Goal: Task Accomplishment & Management: Manage account settings

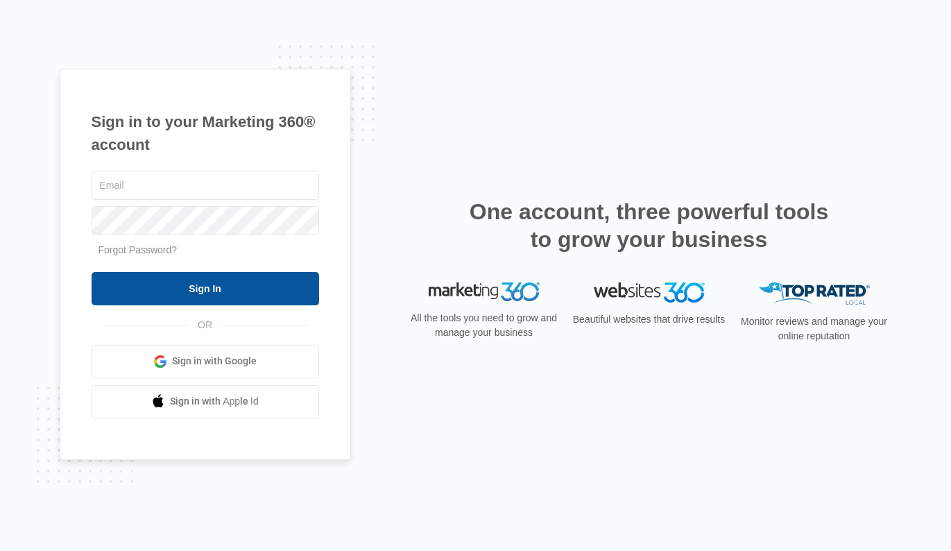
type input "[PERSON_NAME][EMAIL_ADDRESS][PERSON_NAME][DOMAIN_NAME]"
click at [203, 309] on div "audrey.yamamoto@madwire.com Forgot Password? Sign In OR Sign in with Google Sig…" at bounding box center [206, 293] width 228 height 250
click at [203, 297] on input "Sign In" at bounding box center [206, 288] width 228 height 33
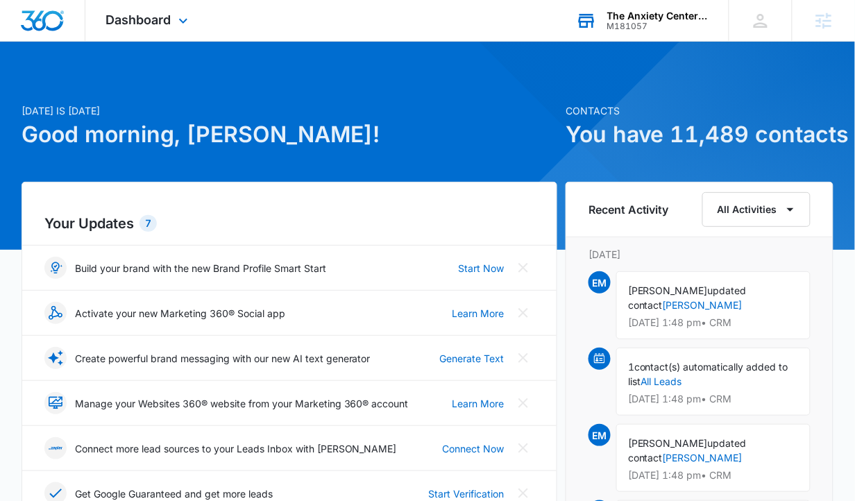
click at [643, 10] on div "The Anxiety Center at Renew Counseling" at bounding box center [657, 15] width 101 height 11
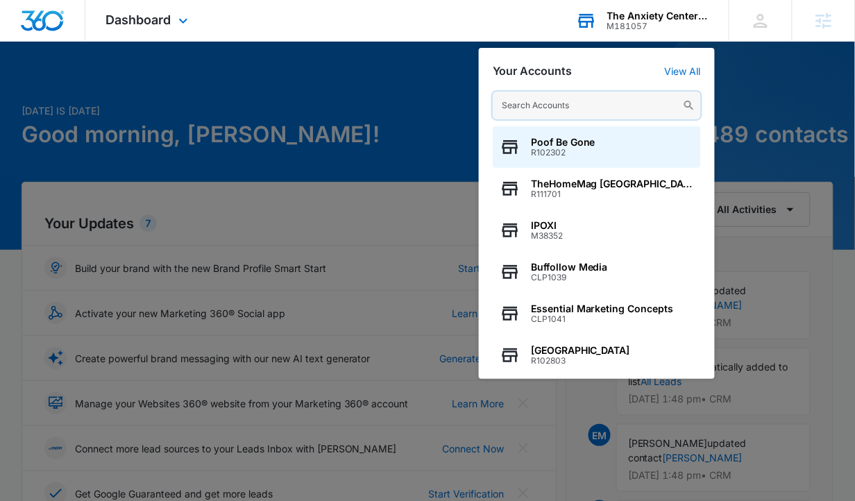
click at [556, 101] on input "text" at bounding box center [596, 106] width 208 height 28
paste input "M323938"
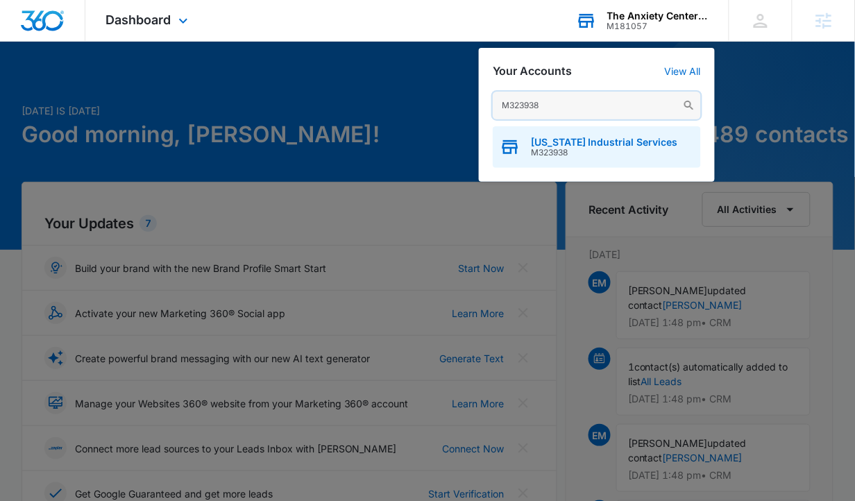
type input "M323938"
click at [576, 153] on span "M323938" at bounding box center [604, 153] width 147 height 10
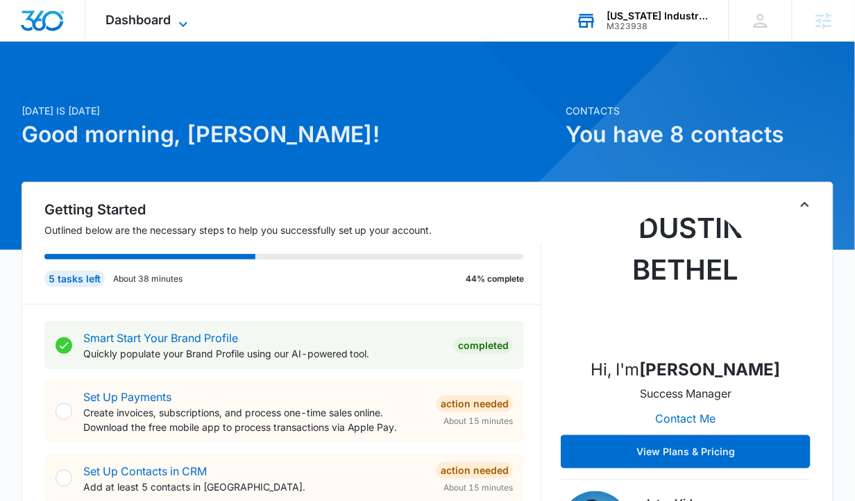
click at [161, 17] on span "Dashboard" at bounding box center [138, 19] width 65 height 15
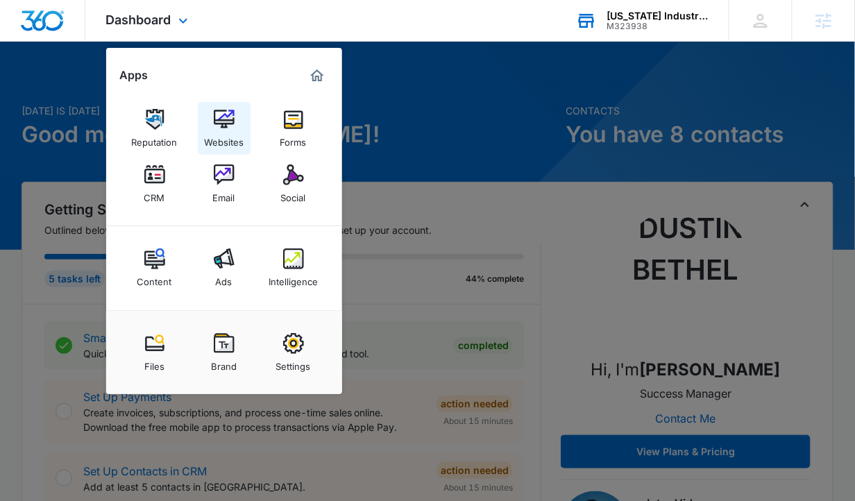
click at [226, 128] on img at bounding box center [224, 119] width 21 height 21
